Goal: Information Seeking & Learning: Learn about a topic

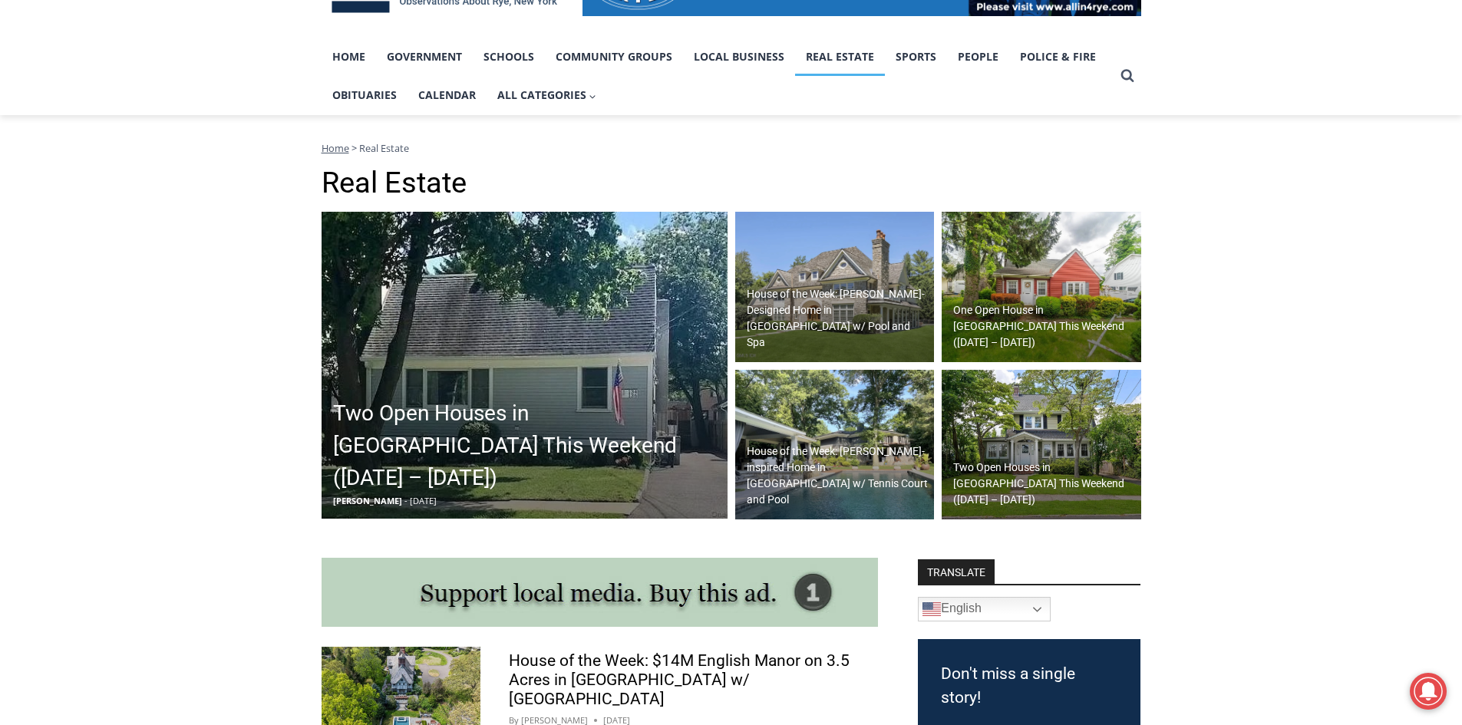
scroll to position [307, 0]
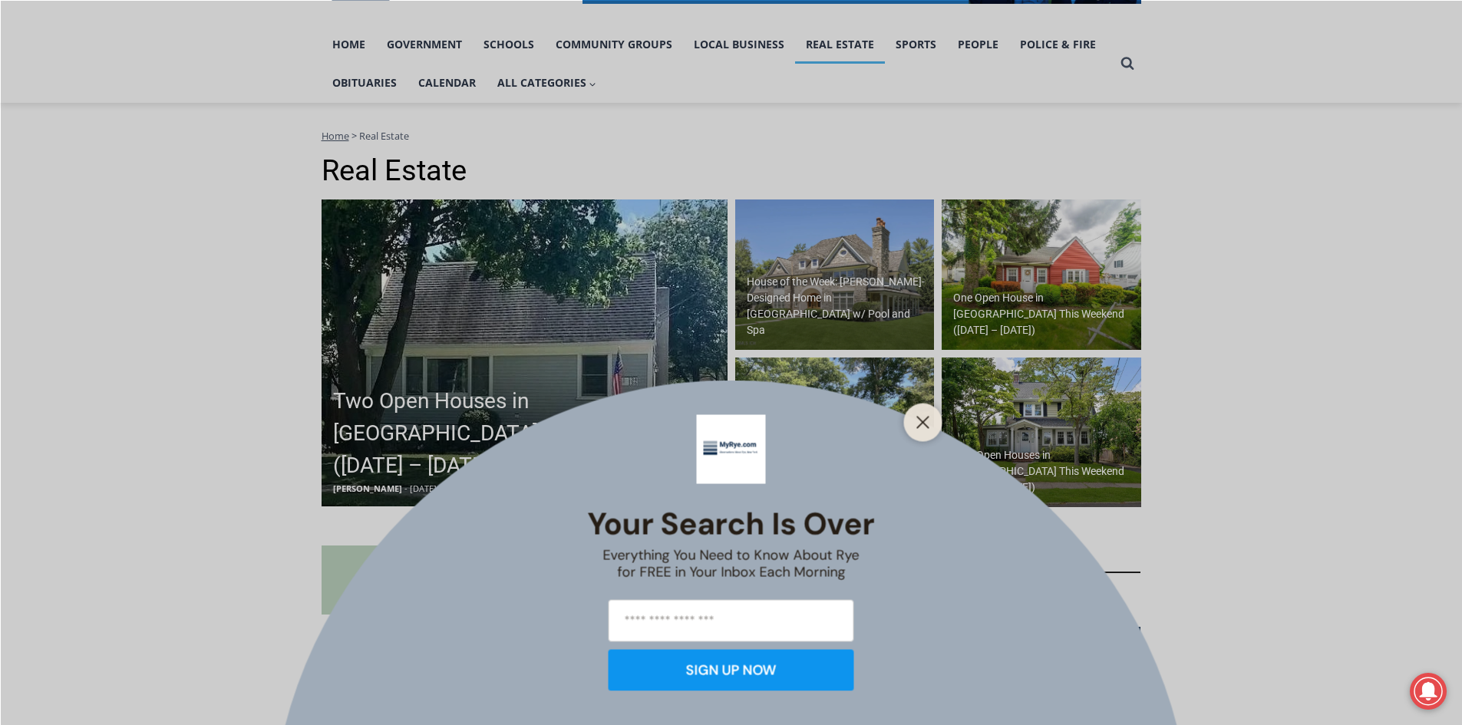
click at [555, 398] on div "Your Search is Over Everything You Need to Know About Rye for FREE in Your Inbo…" at bounding box center [731, 362] width 1462 height 725
click at [920, 425] on line "Close" at bounding box center [922, 422] width 11 height 11
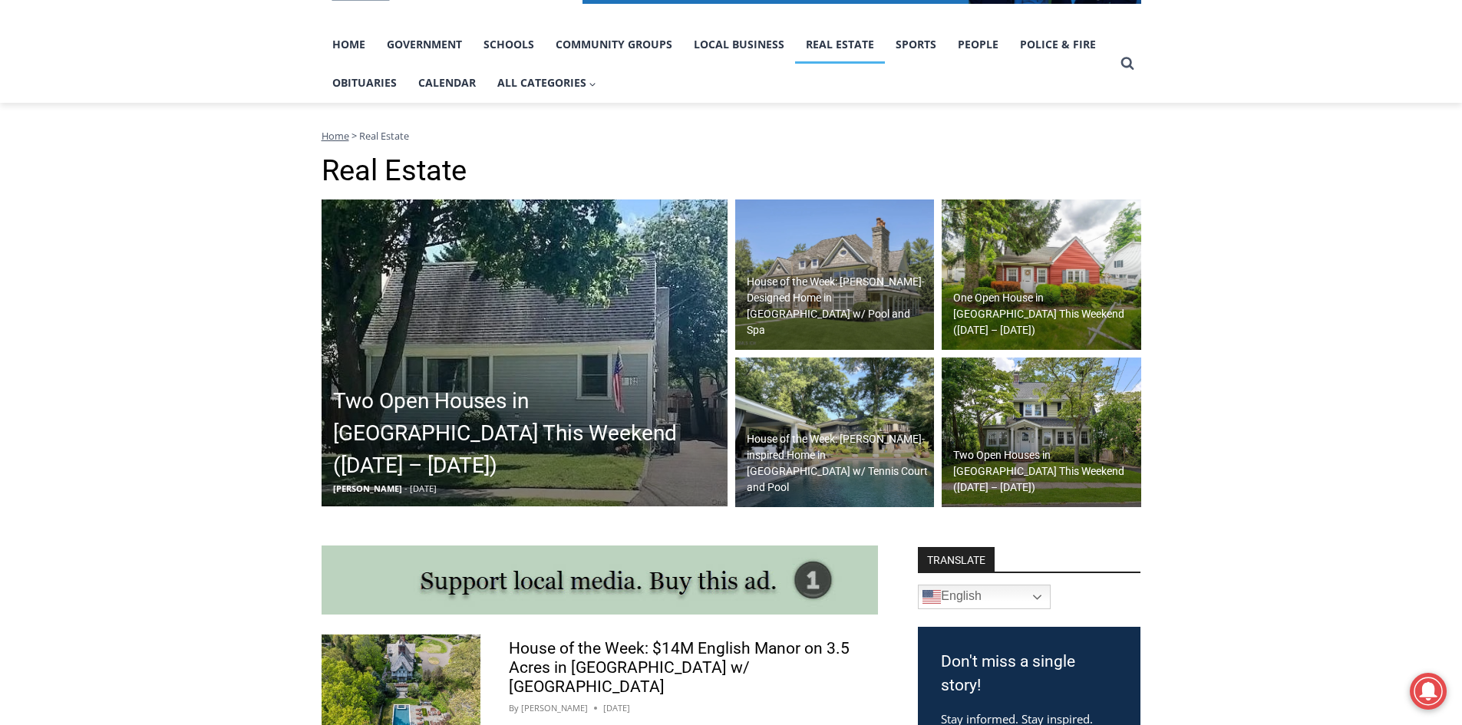
click at [447, 470] on h2 "Two Open Houses in [GEOGRAPHIC_DATA] This Weekend ([DATE] – [DATE])" at bounding box center [528, 433] width 391 height 97
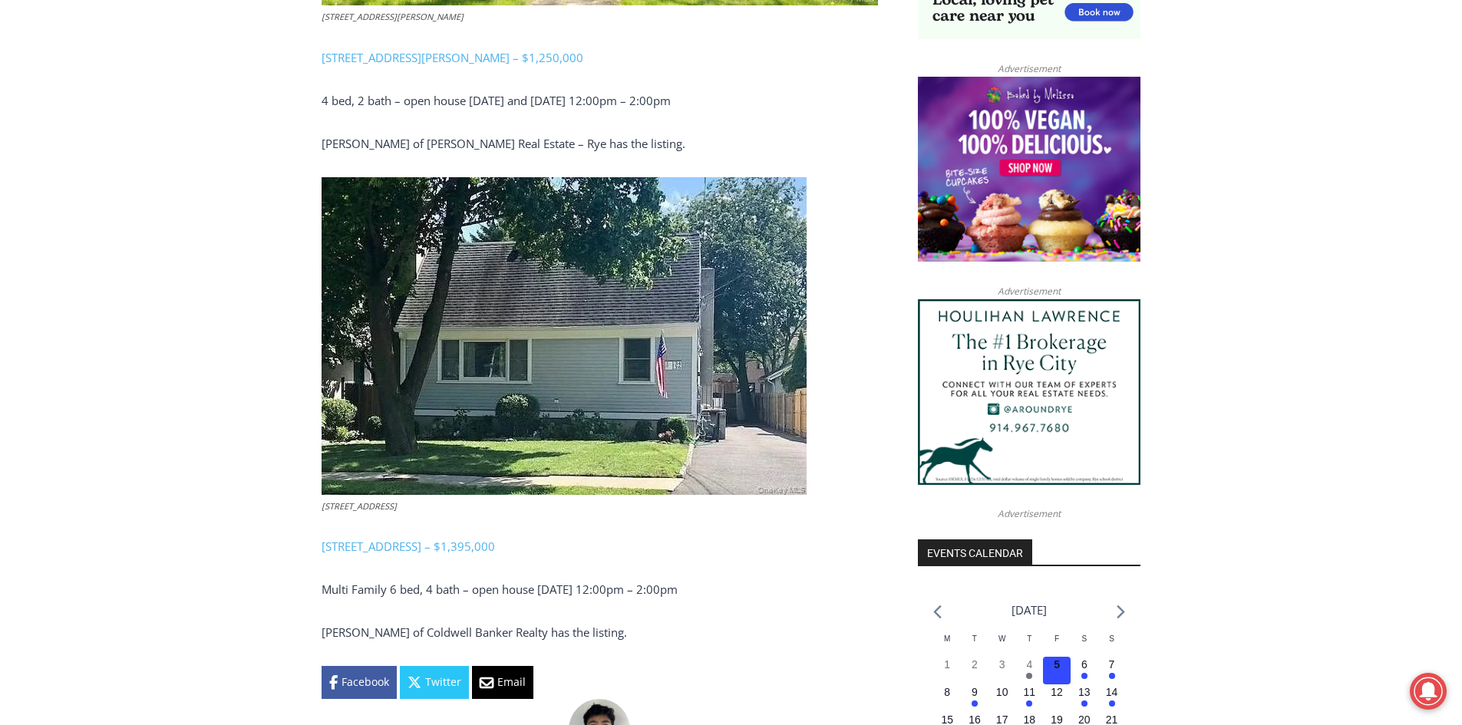
scroll to position [1228, 0]
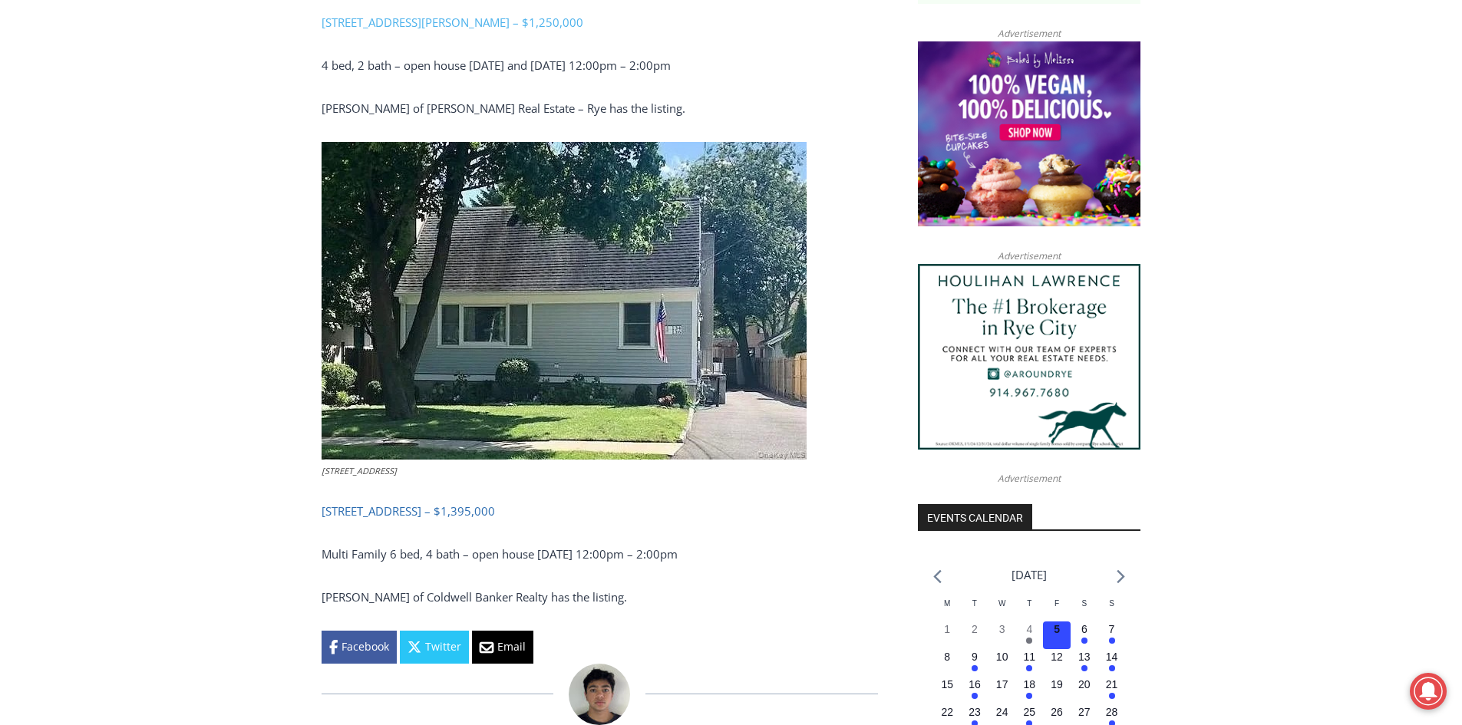
click at [470, 509] on link "134-136 Dearborn Avenue, Rye – $1,395,000" at bounding box center [407, 510] width 173 height 15
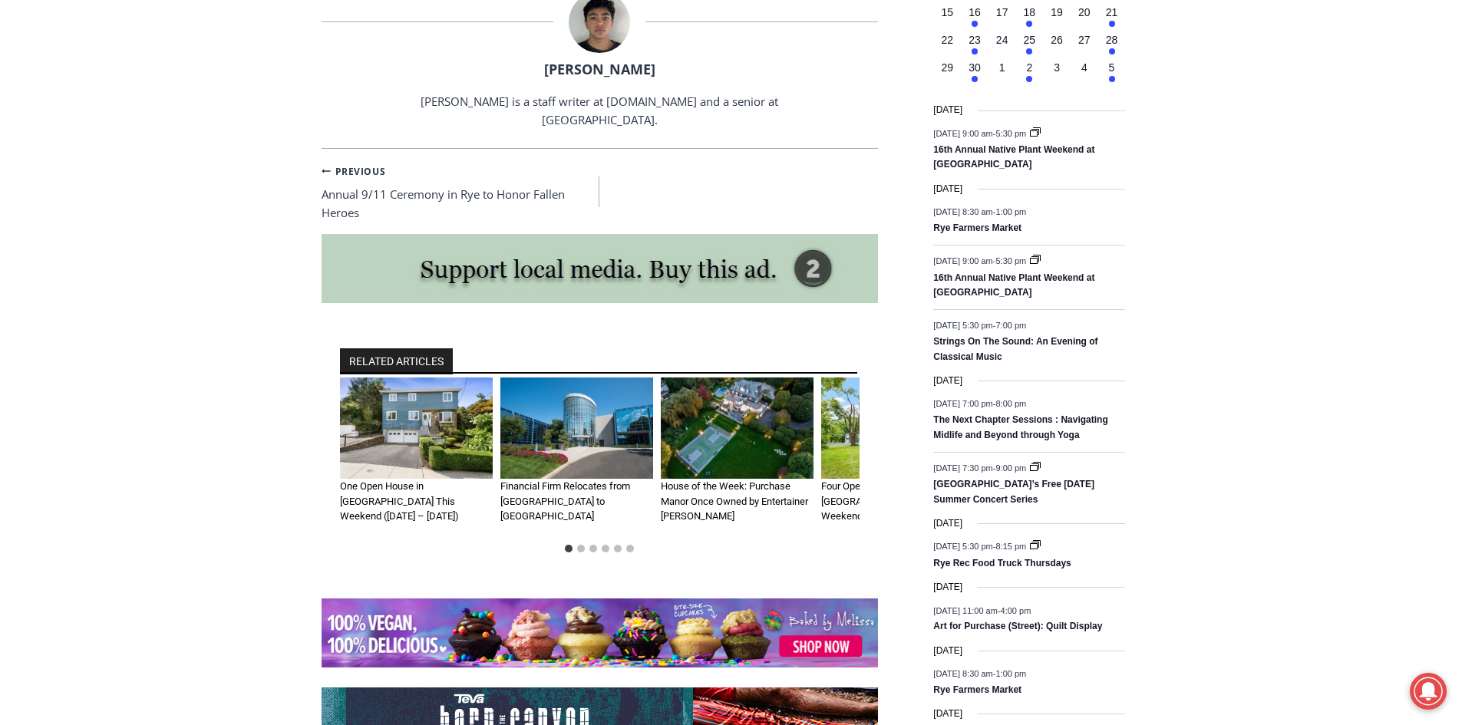
scroll to position [1918, 0]
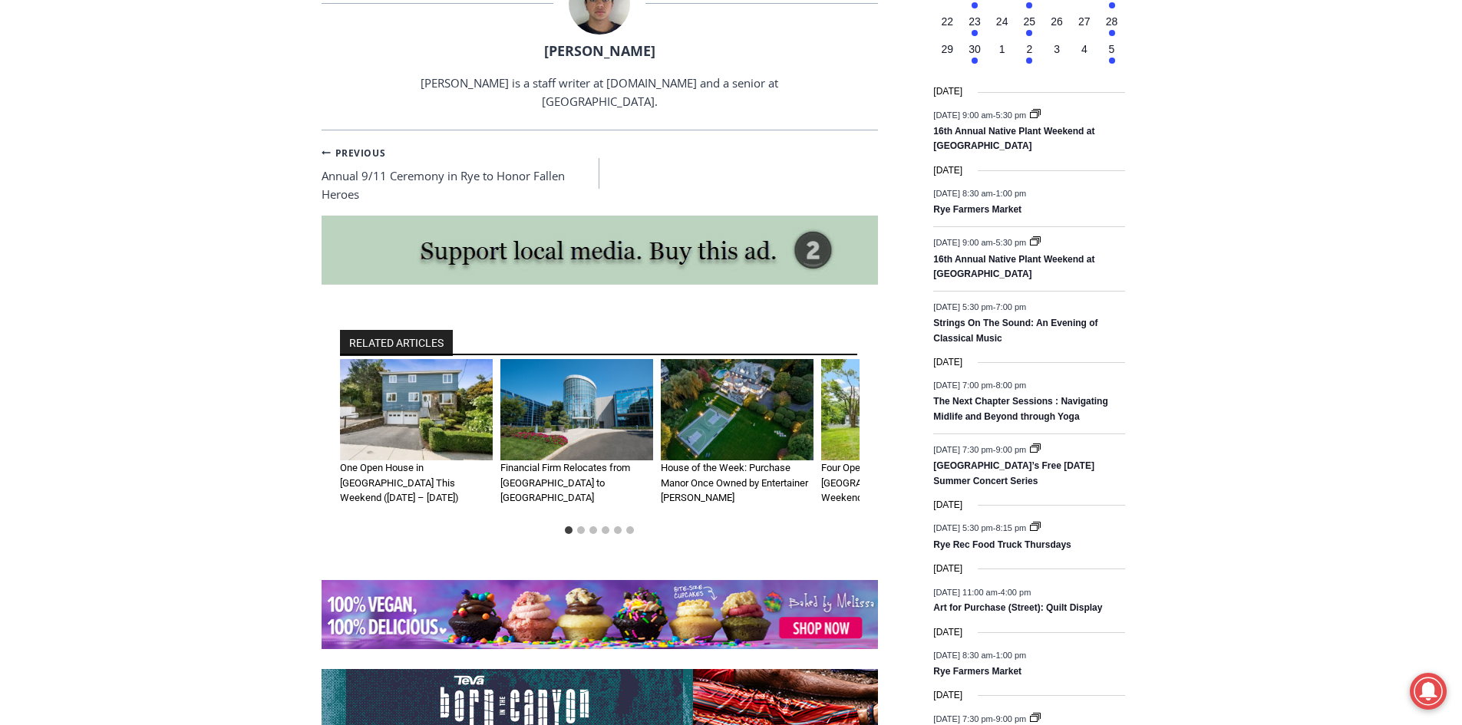
click at [567, 394] on img "2 of 6" at bounding box center [576, 410] width 153 height 102
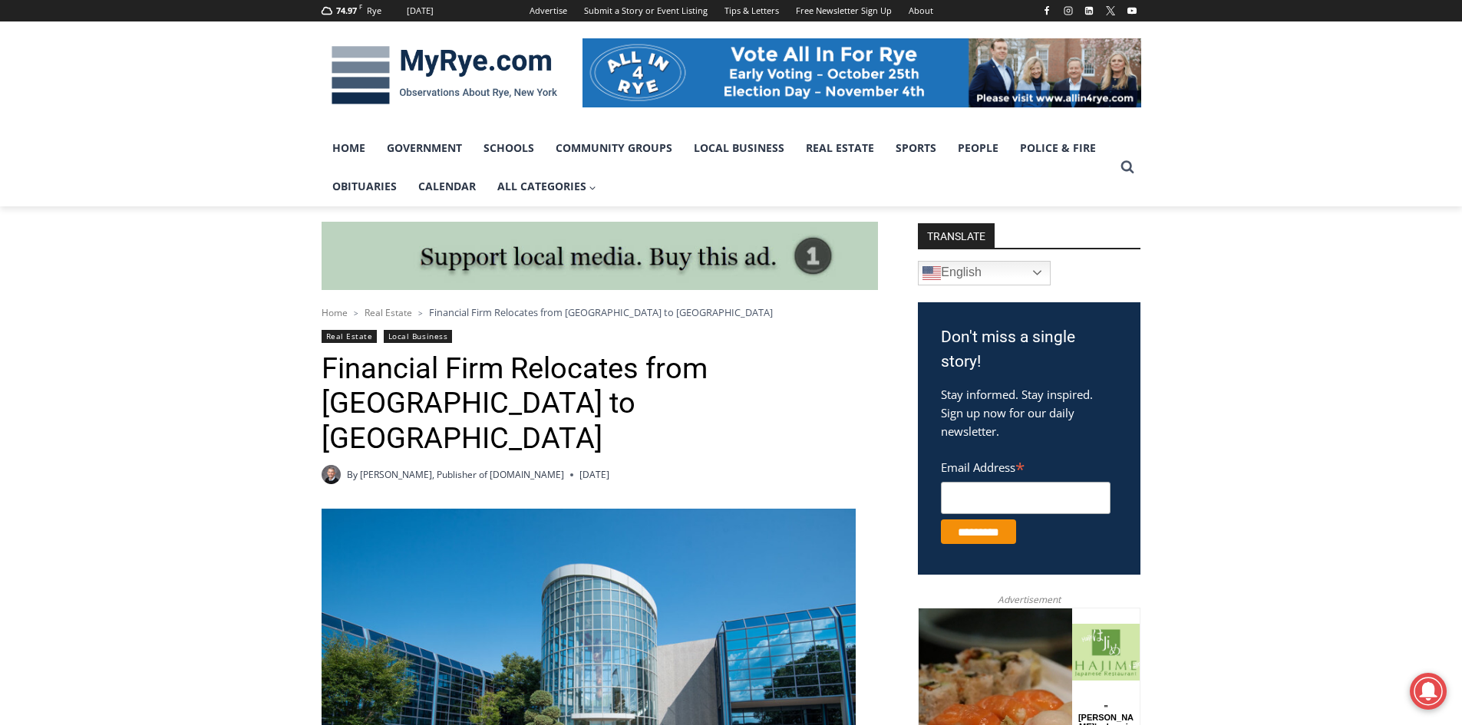
scroll to position [203, 0]
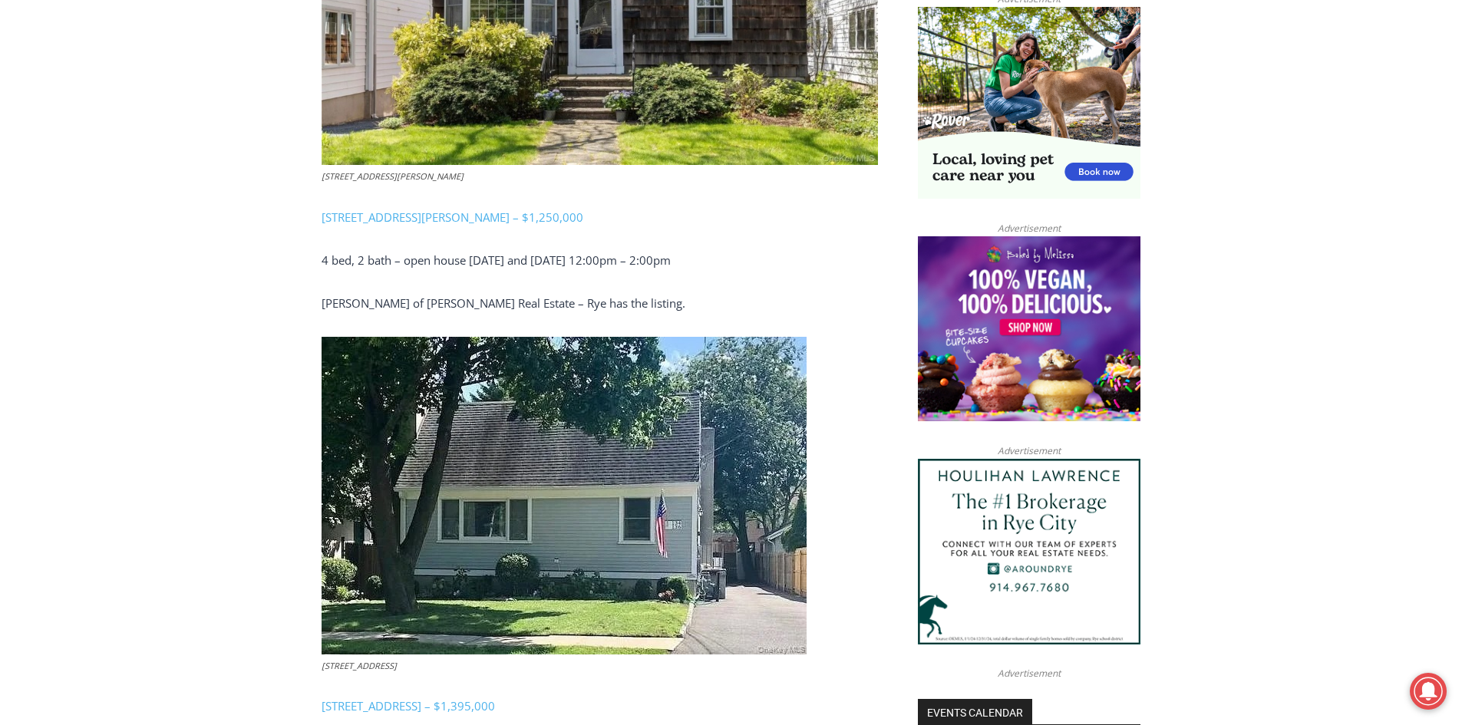
scroll to position [1059, 0]
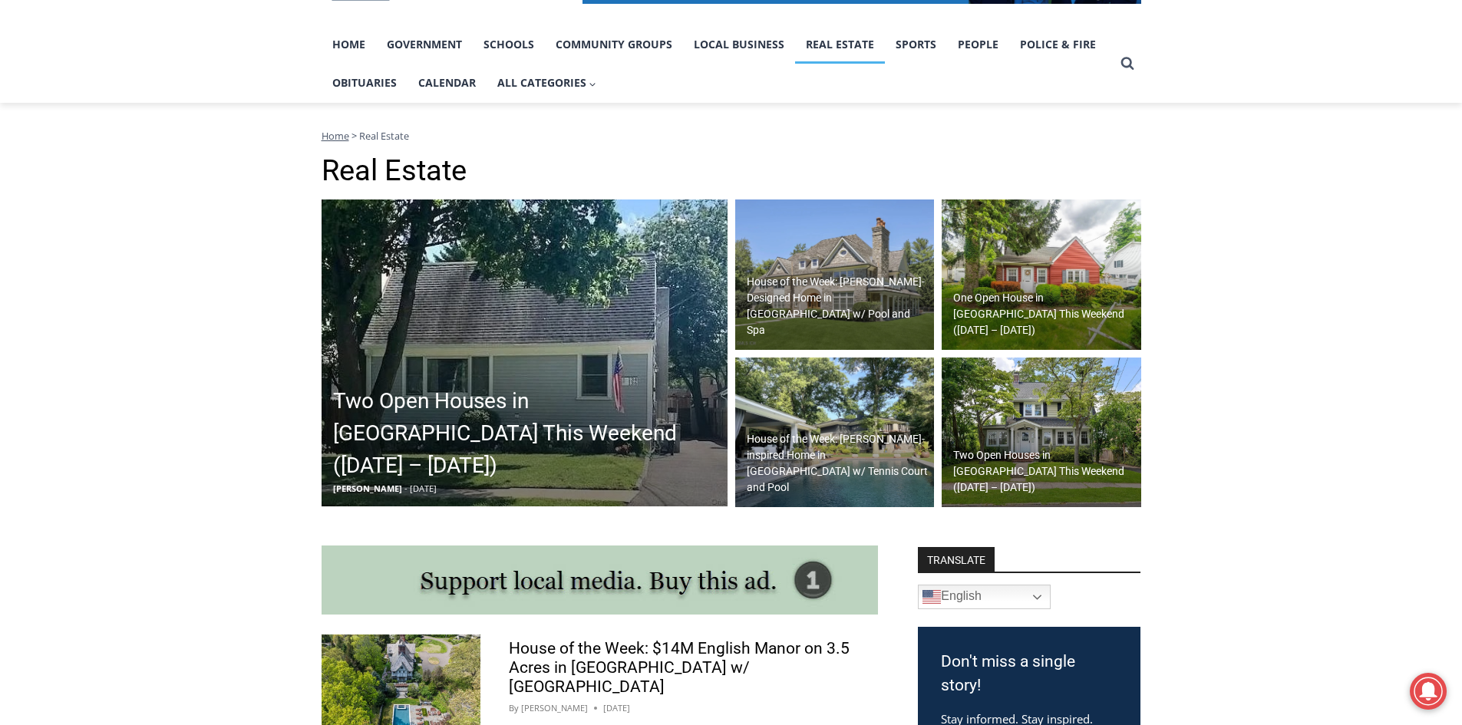
scroll to position [384, 0]
